Goal: Transaction & Acquisition: Purchase product/service

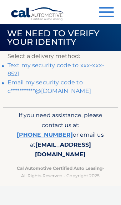
click at [84, 66] on link "Text my security code to xxx-xxx-8521" at bounding box center [55, 69] width 97 height 15
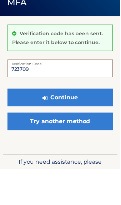
type input "723709"
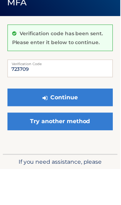
click at [97, 124] on button "Continue" at bounding box center [60, 133] width 106 height 18
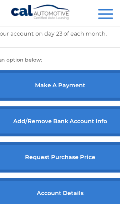
scroll to position [220, 0]
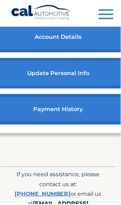
click at [88, 119] on link "payment history" at bounding box center [58, 110] width 158 height 31
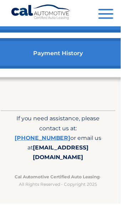
scroll to position [434, 2]
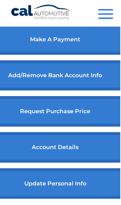
click at [110, 15] on span "button" at bounding box center [106, 14] width 15 height 1
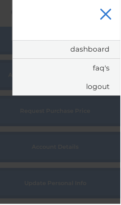
click at [103, 45] on link "Dashboard" at bounding box center [66, 50] width 108 height 18
click at [102, 51] on link "Dashboard" at bounding box center [66, 50] width 108 height 18
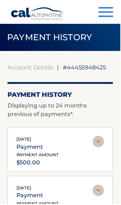
click at [101, 17] on button "Menu" at bounding box center [106, 13] width 15 height 12
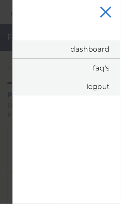
click at [102, 11] on button "Menu" at bounding box center [106, 13] width 15 height 12
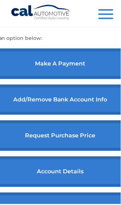
scroll to position [243, 0]
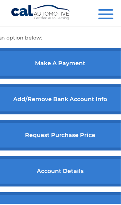
click at [91, 78] on link "make a payment" at bounding box center [60, 64] width 158 height 31
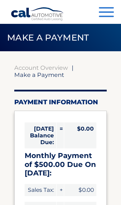
select select "YWI5ZTFjMTQtMjUxNy00ZjE3LTg1YjAtMTEzODVlOTZjYzY0"
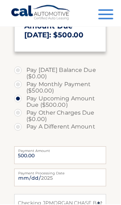
scroll to position [211, 0]
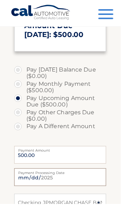
click at [76, 178] on input "[DATE]" at bounding box center [60, 179] width 93 height 18
type input "[DATE]"
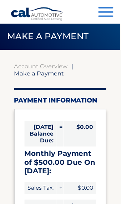
scroll to position [0, 0]
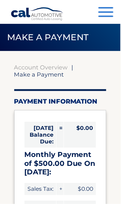
click at [108, 9] on button "Menu" at bounding box center [106, 13] width 15 height 12
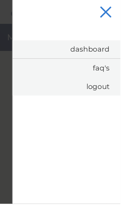
click at [103, 55] on link "Dashboard" at bounding box center [66, 50] width 108 height 18
click at [98, 48] on link "Dashboard" at bounding box center [66, 50] width 108 height 18
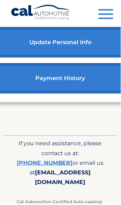
scroll to position [409, 0]
click at [73, 167] on link "[PHONE_NUMBER]" at bounding box center [45, 164] width 56 height 7
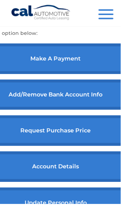
scroll to position [246, 5]
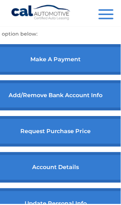
click at [82, 71] on link "make a payment" at bounding box center [56, 60] width 158 height 31
click at [73, 72] on link "make a payment" at bounding box center [56, 60] width 158 height 31
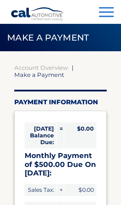
select select "YWI5ZTFjMTQtMjUxNy00ZjE3LTg1YjAtMTEzODVlOTZjYzY0"
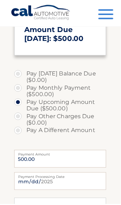
scroll to position [229, 0]
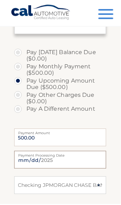
click at [90, 162] on input "2025-08-20" at bounding box center [60, 161] width 93 height 18
type input "2025-08-29"
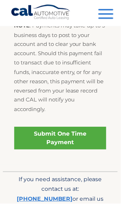
scroll to position [417, 0]
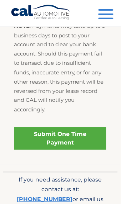
click at [73, 197] on link "[PHONE_NUMBER]" at bounding box center [45, 200] width 56 height 7
click at [83, 63] on p "NOTE : Payments may take up to 3 business days to post to your account and to c…" at bounding box center [60, 68] width 93 height 94
